Goal: Task Accomplishment & Management: Manage account settings

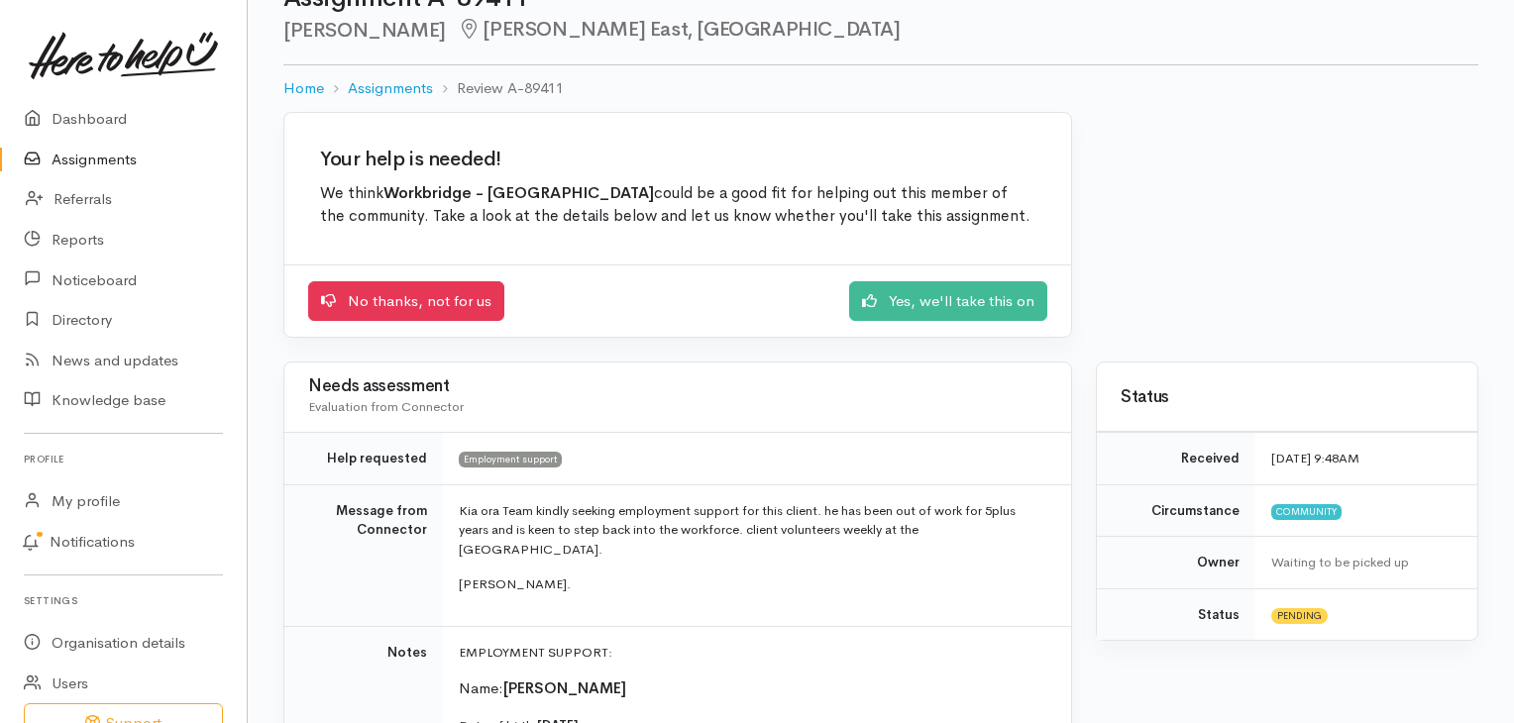
scroll to position [70, 0]
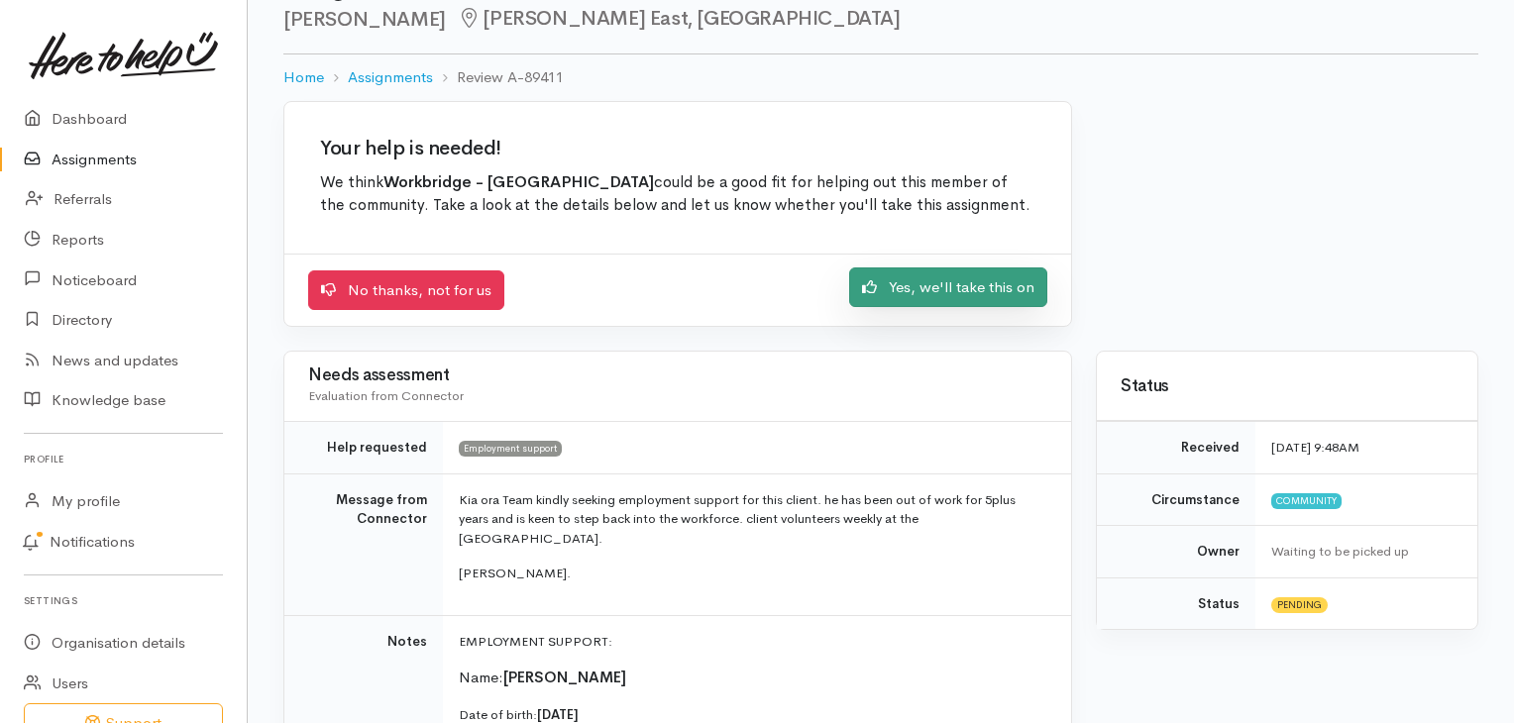
click at [934, 279] on link "Yes, we'll take this on" at bounding box center [948, 287] width 198 height 41
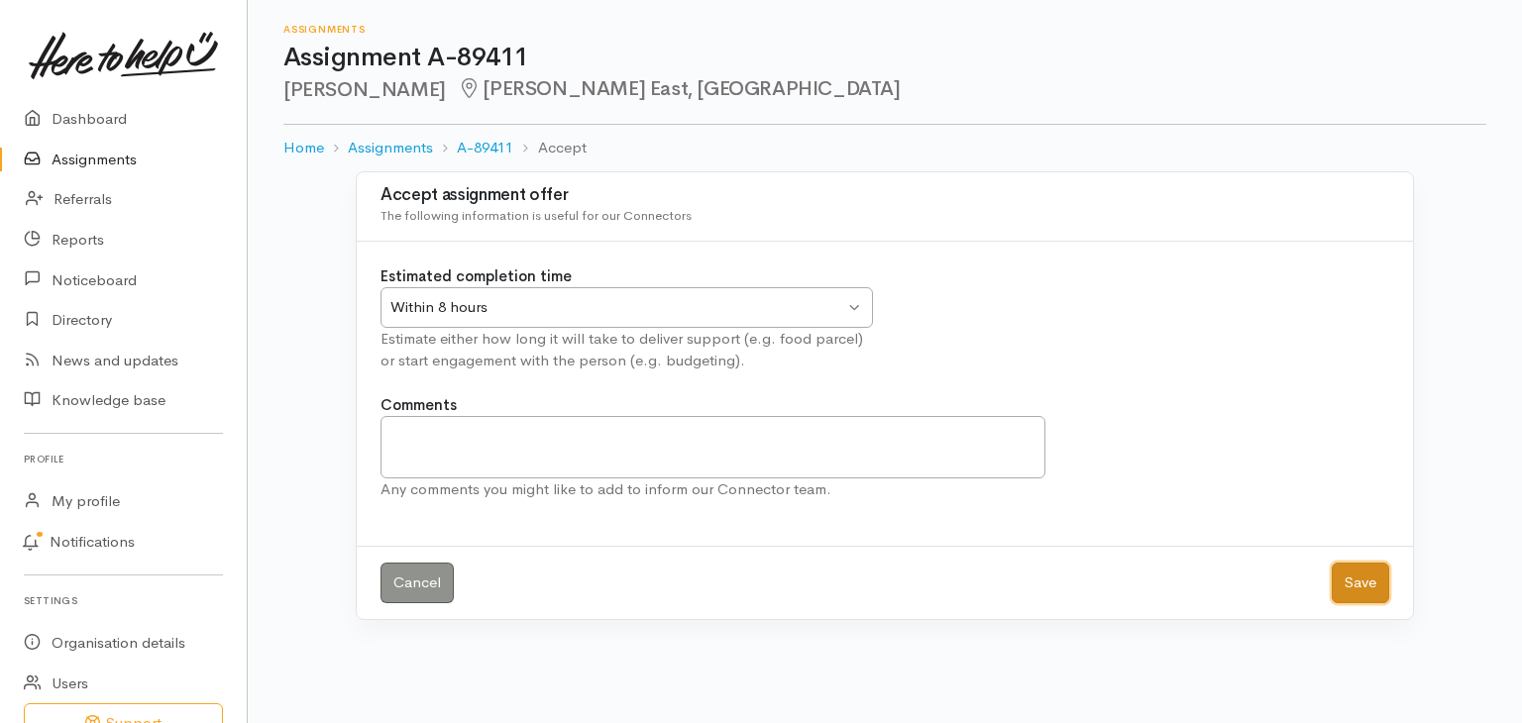
click at [1355, 577] on button "Save" at bounding box center [1360, 583] width 57 height 41
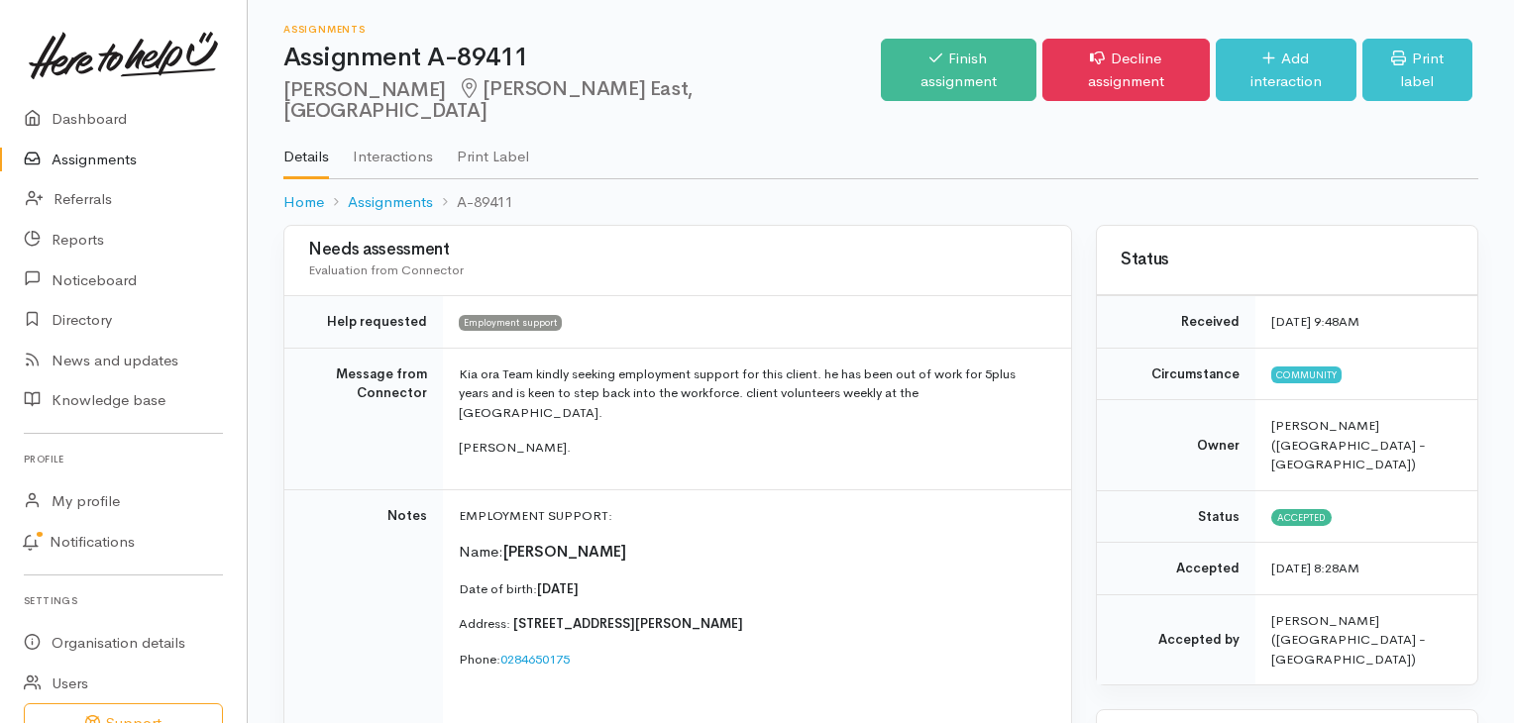
click at [1359, 560] on time "[DATE] 8:28AM" at bounding box center [1315, 568] width 88 height 17
